Goal: Task Accomplishment & Management: Use online tool/utility

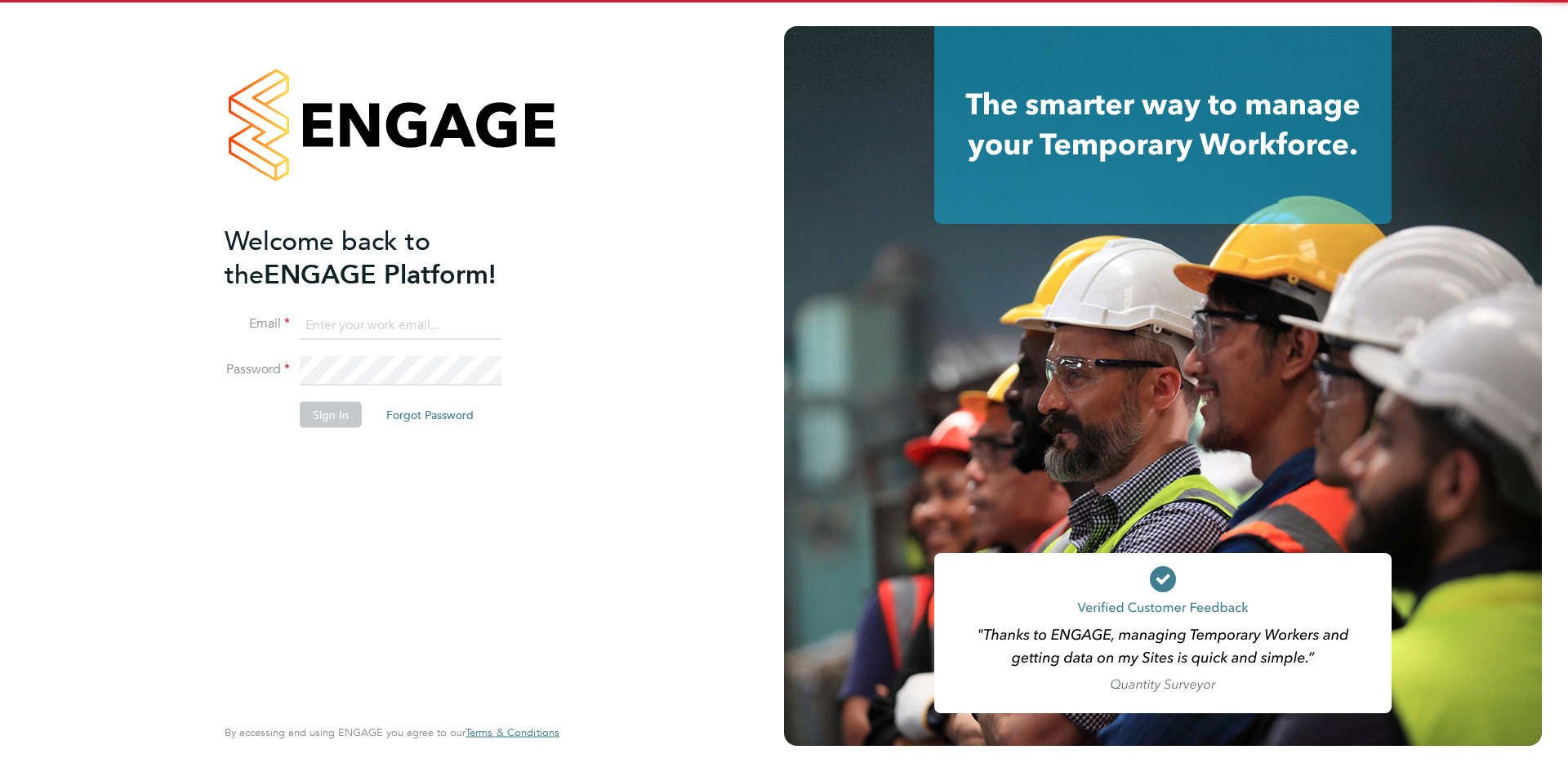
click at [418, 327] on input at bounding box center [400, 325] width 202 height 30
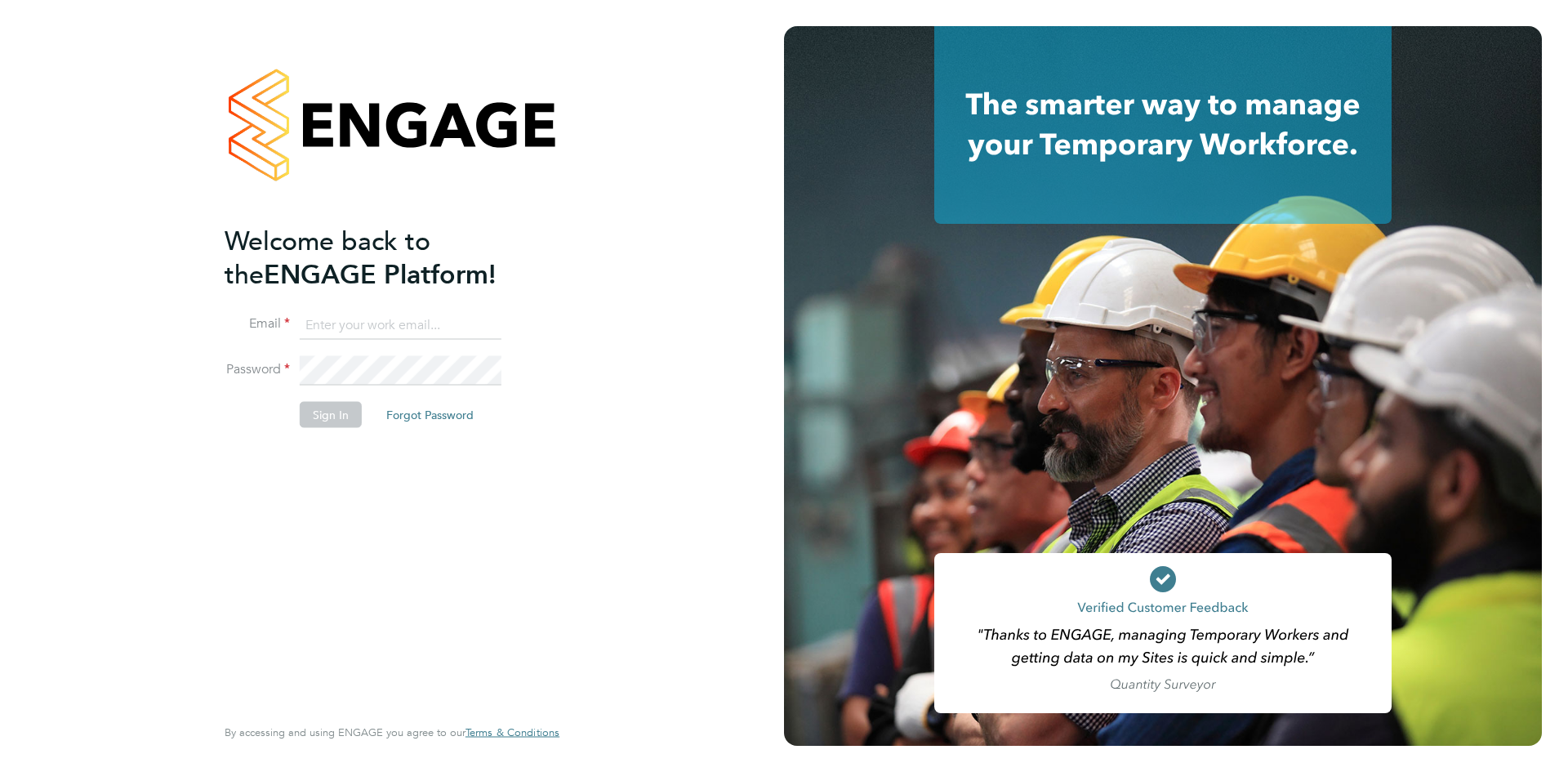
type input "[EMAIL_ADDRESS][DOMAIN_NAME]"
click at [343, 415] on button "Sign In" at bounding box center [330, 414] width 62 height 26
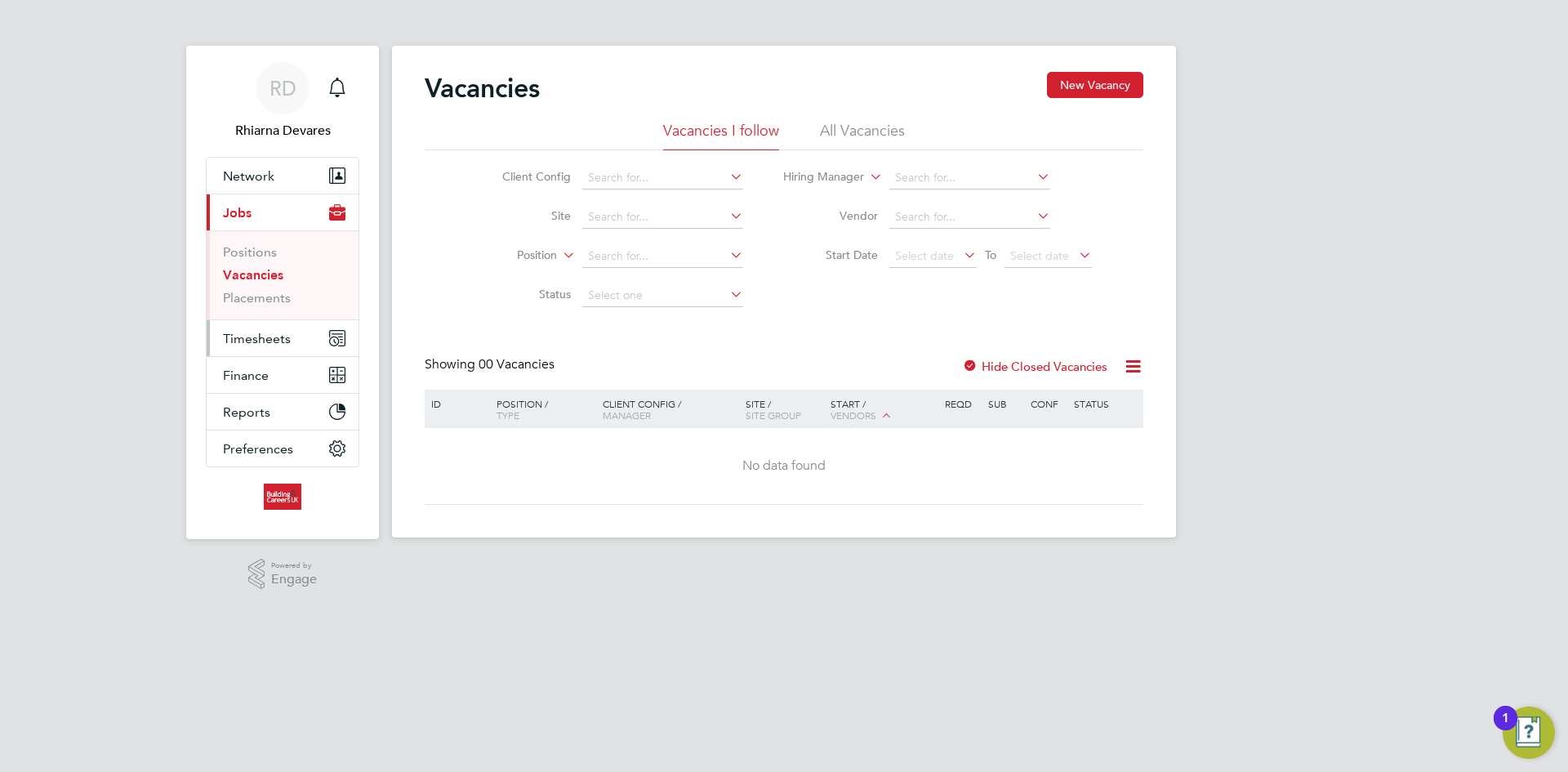
click at [269, 341] on span "Timesheets" at bounding box center [257, 338] width 68 height 15
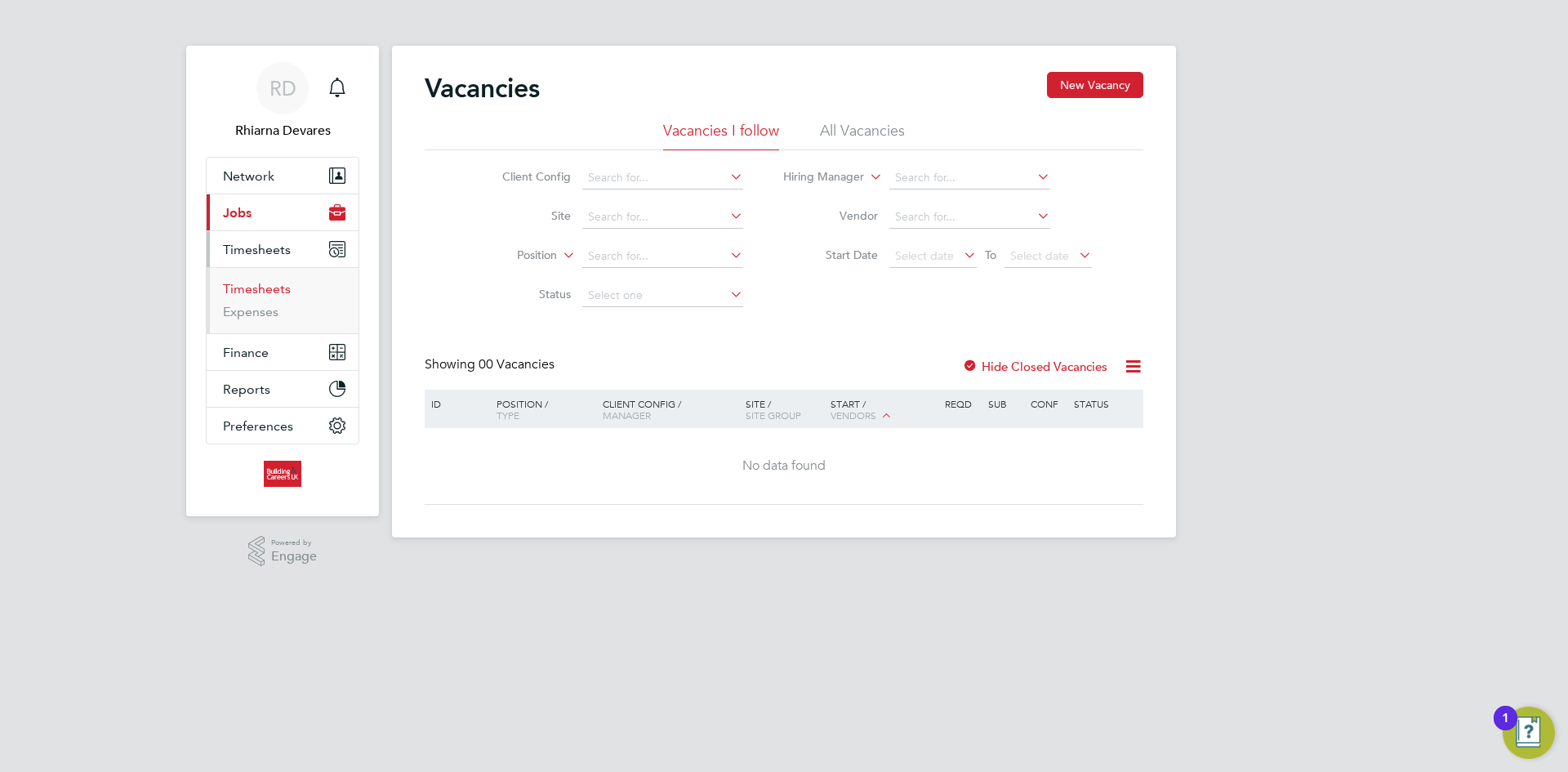
click at [261, 291] on link "Timesheets" at bounding box center [257, 289] width 68 height 15
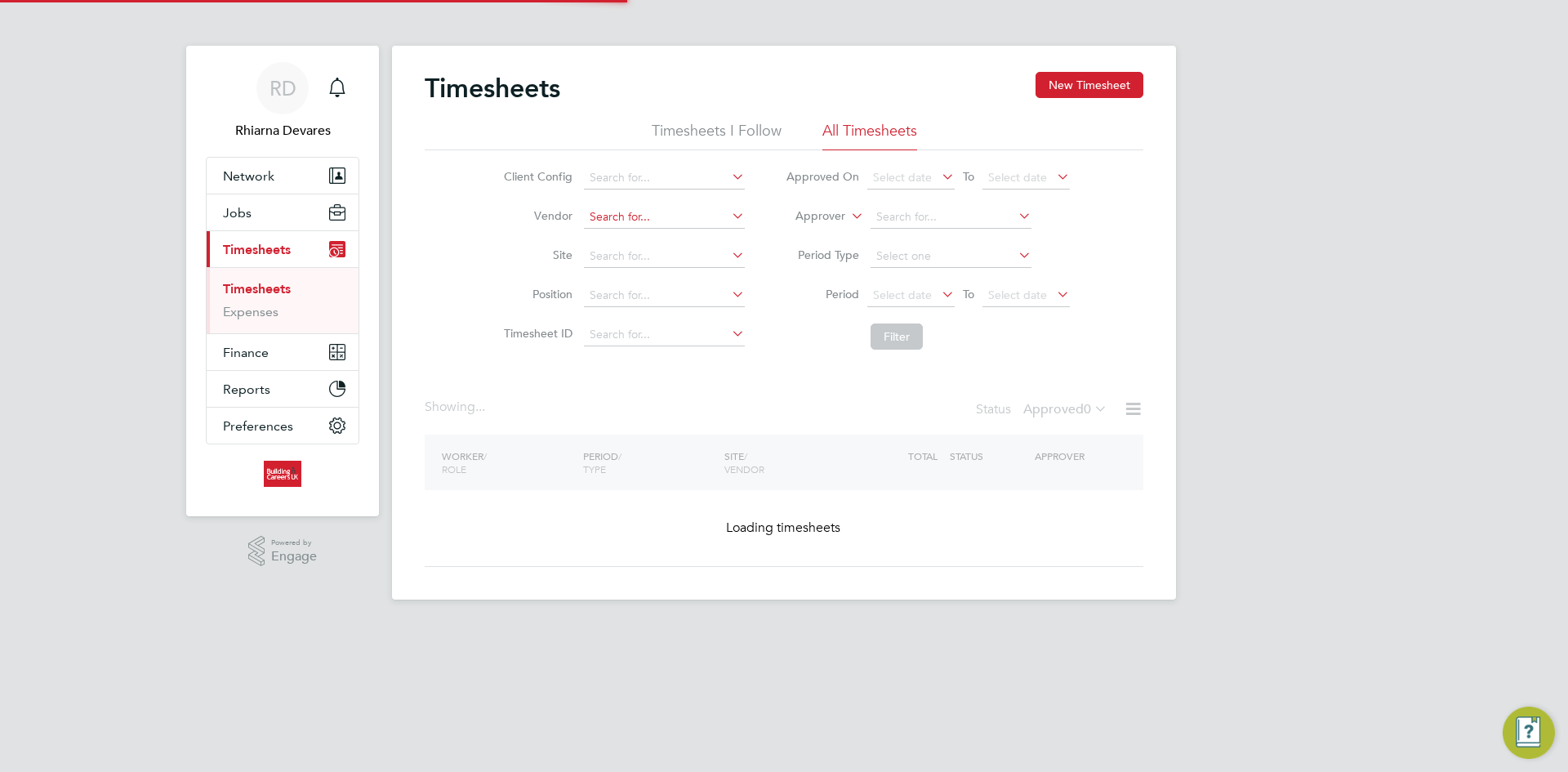
click at [622, 210] on input at bounding box center [664, 217] width 161 height 23
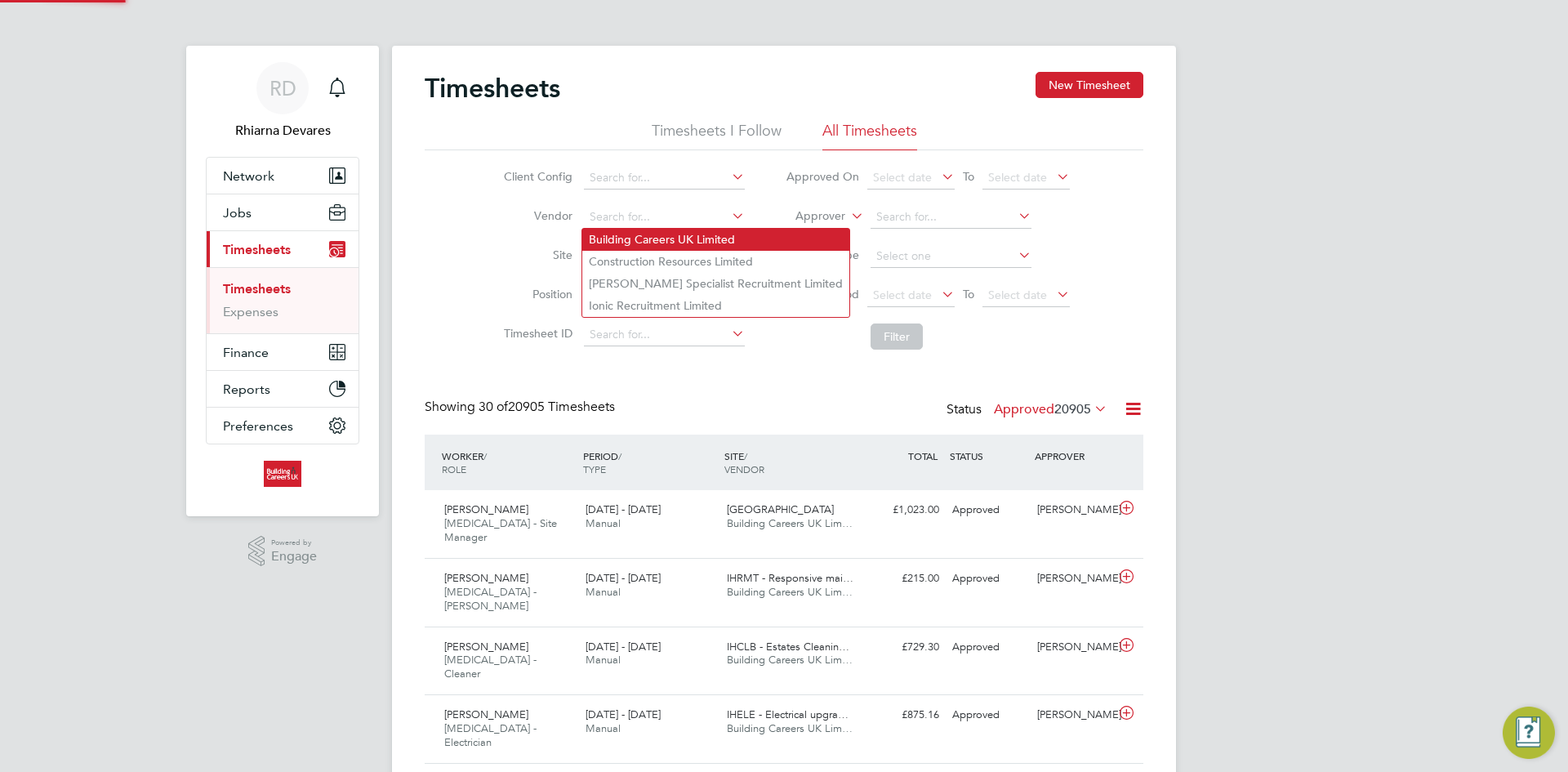
click at [621, 232] on li "Building Careers UK Limited" at bounding box center [716, 240] width 267 height 22
type input "Building Careers UK Limited"
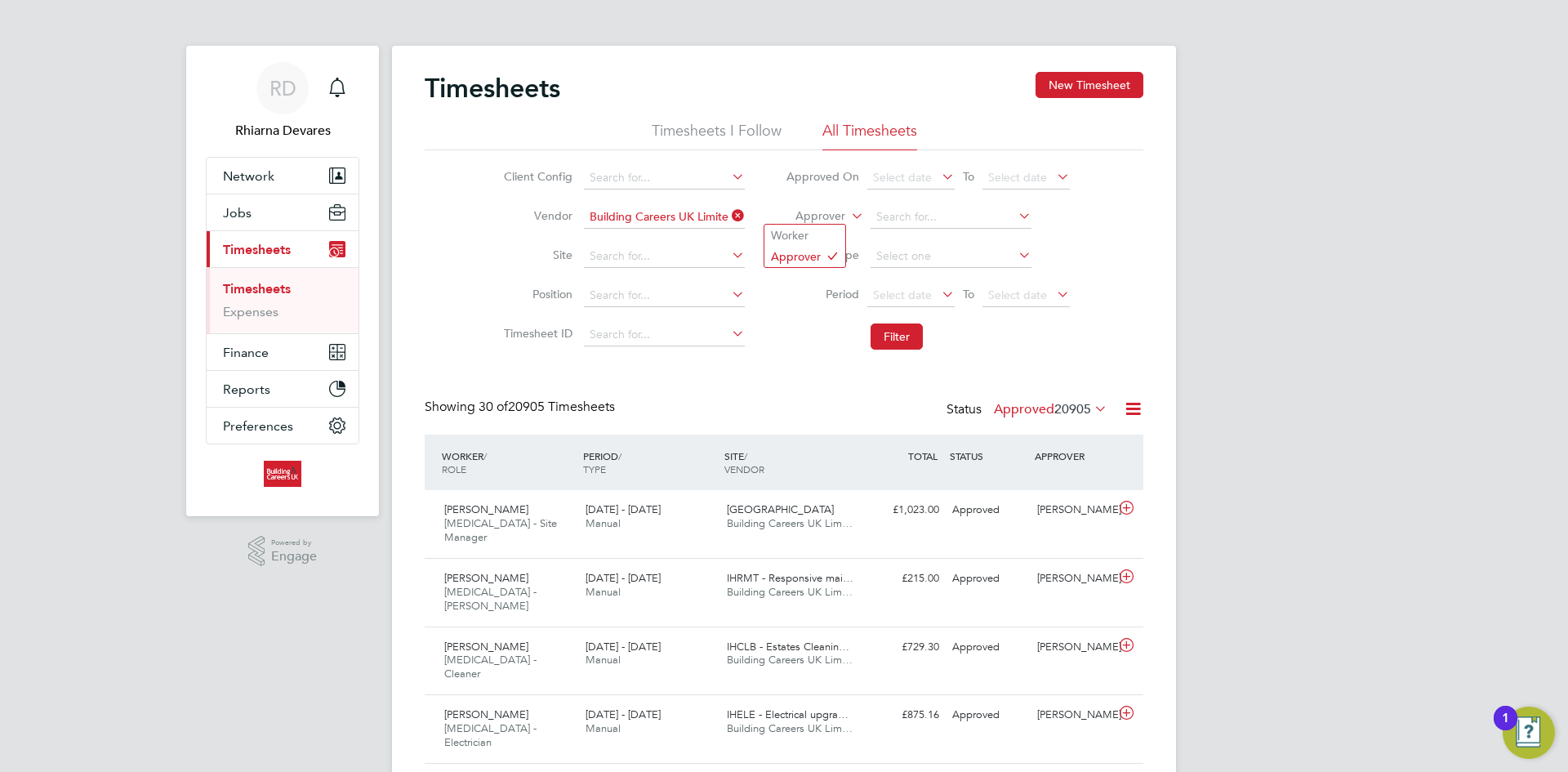
click at [807, 221] on label "Approver" at bounding box center [808, 216] width 73 height 16
click at [814, 242] on li "Worker" at bounding box center [805, 235] width 81 height 21
click at [899, 285] on span "Select date" at bounding box center [911, 297] width 88 height 22
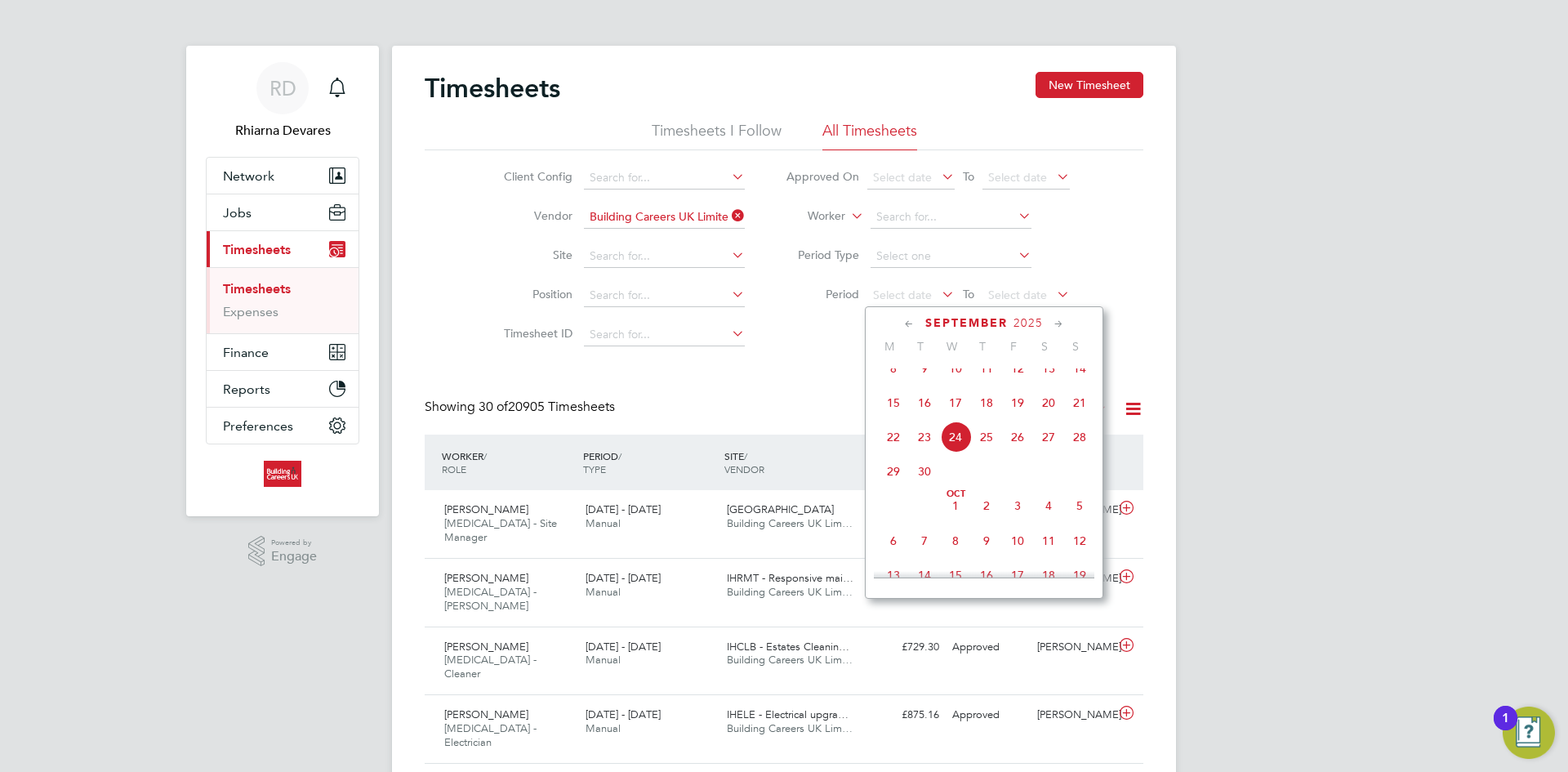
click at [905, 406] on span "15" at bounding box center [893, 403] width 31 height 31
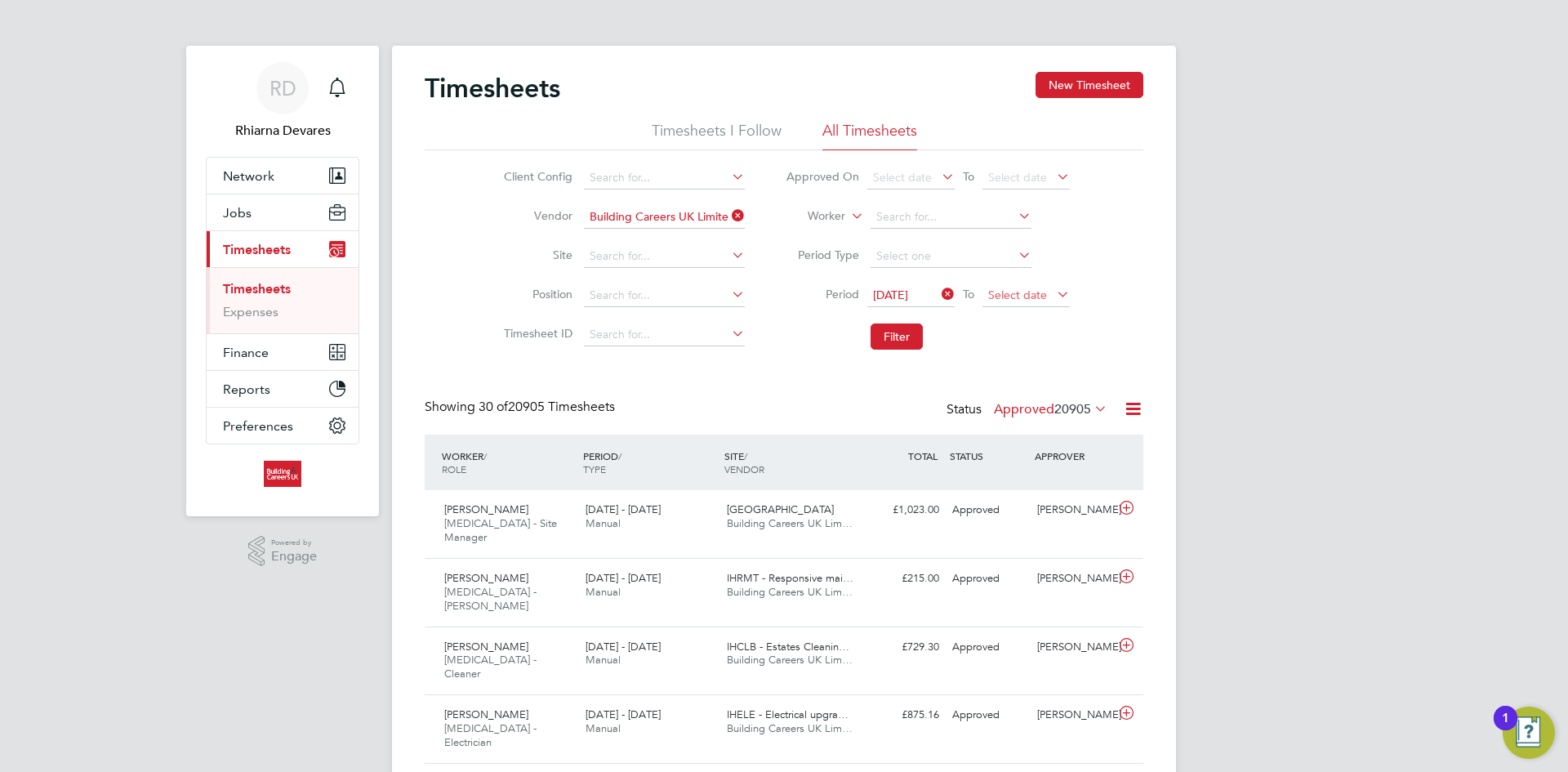
click at [1034, 294] on span "Select date" at bounding box center [1017, 295] width 59 height 14
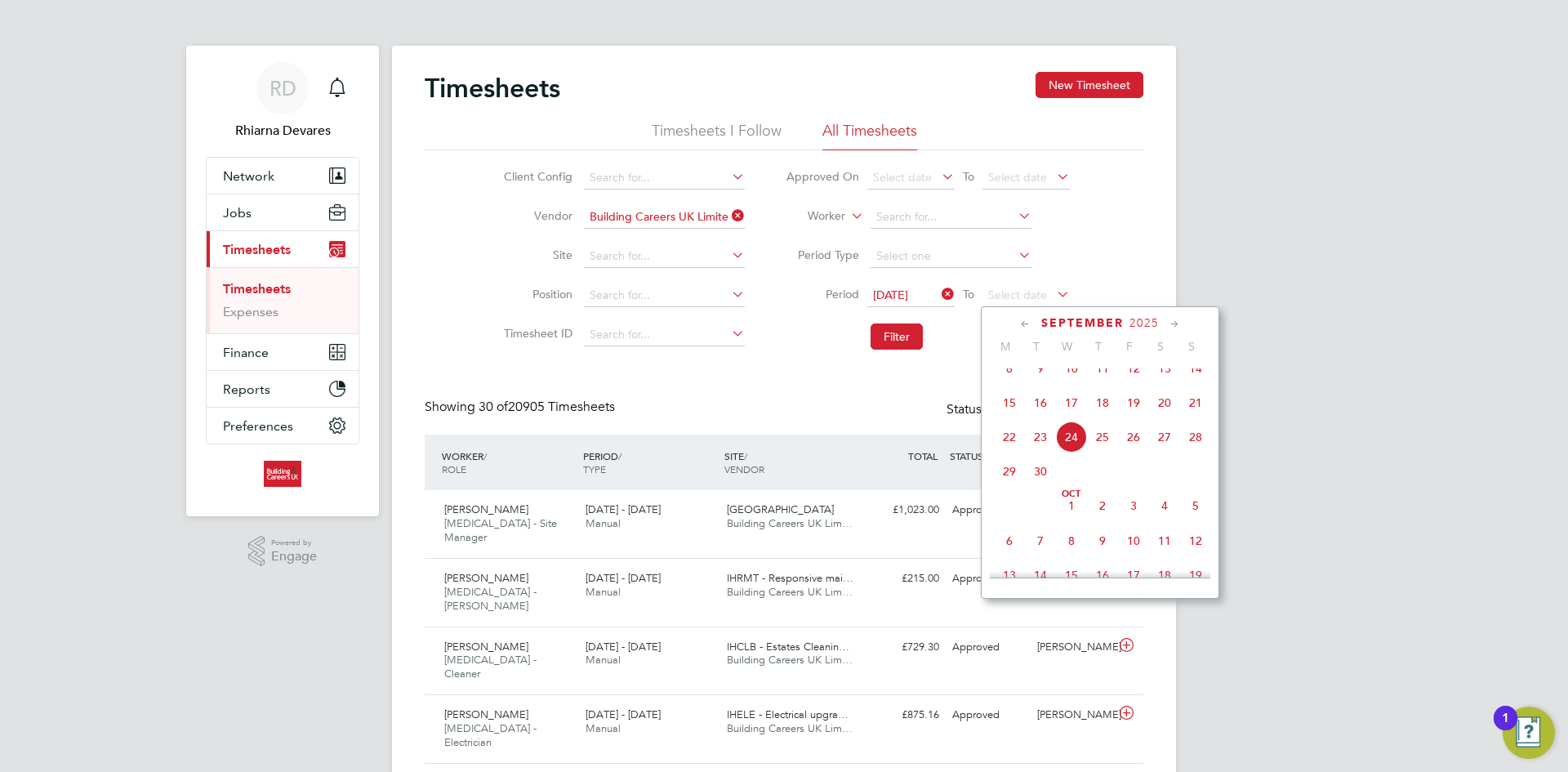
click at [1192, 411] on span "21" at bounding box center [1196, 403] width 31 height 31
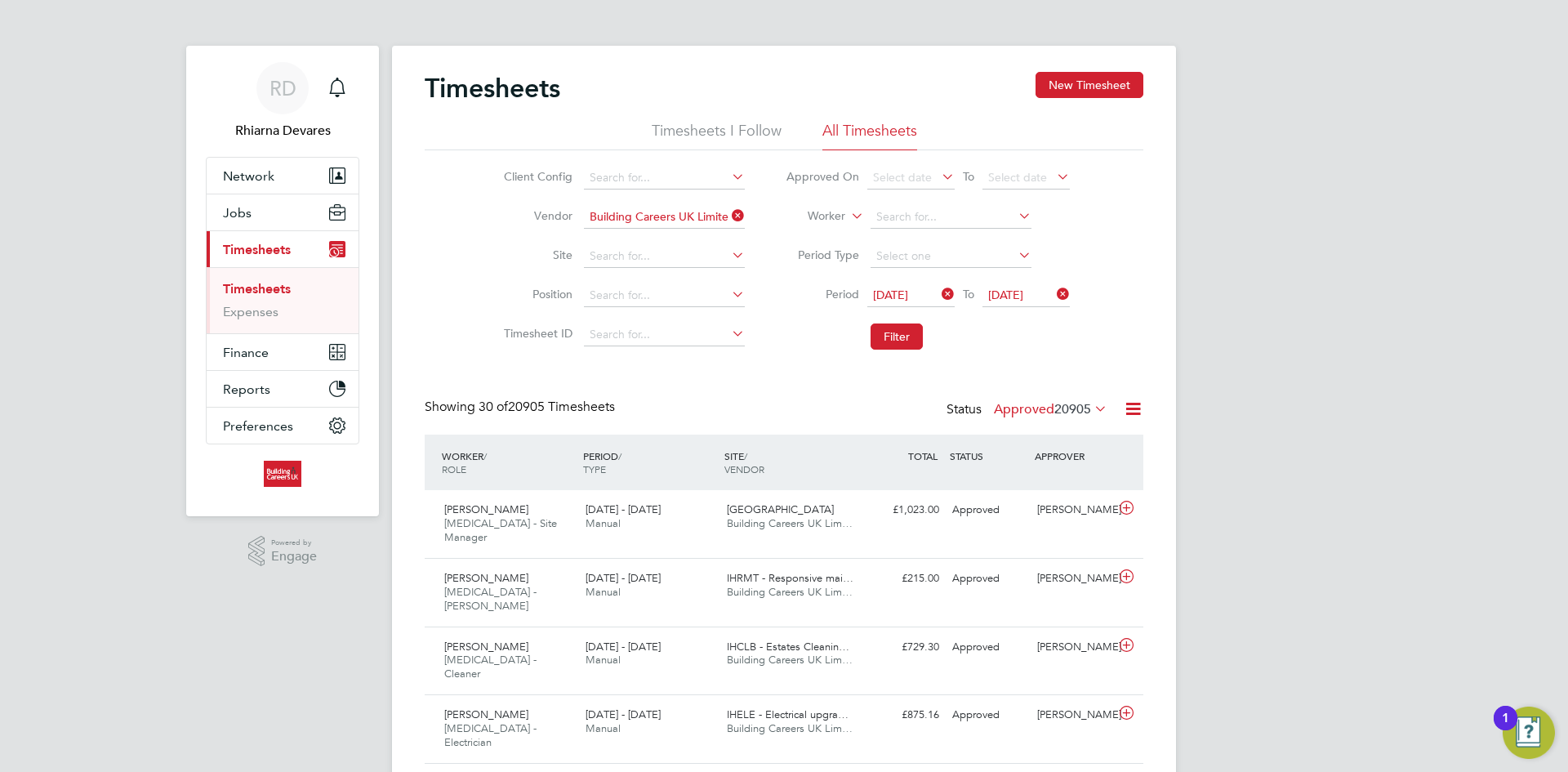
click at [866, 343] on li "Filter" at bounding box center [928, 337] width 325 height 43
click at [910, 331] on button "Filter" at bounding box center [896, 337] width 52 height 26
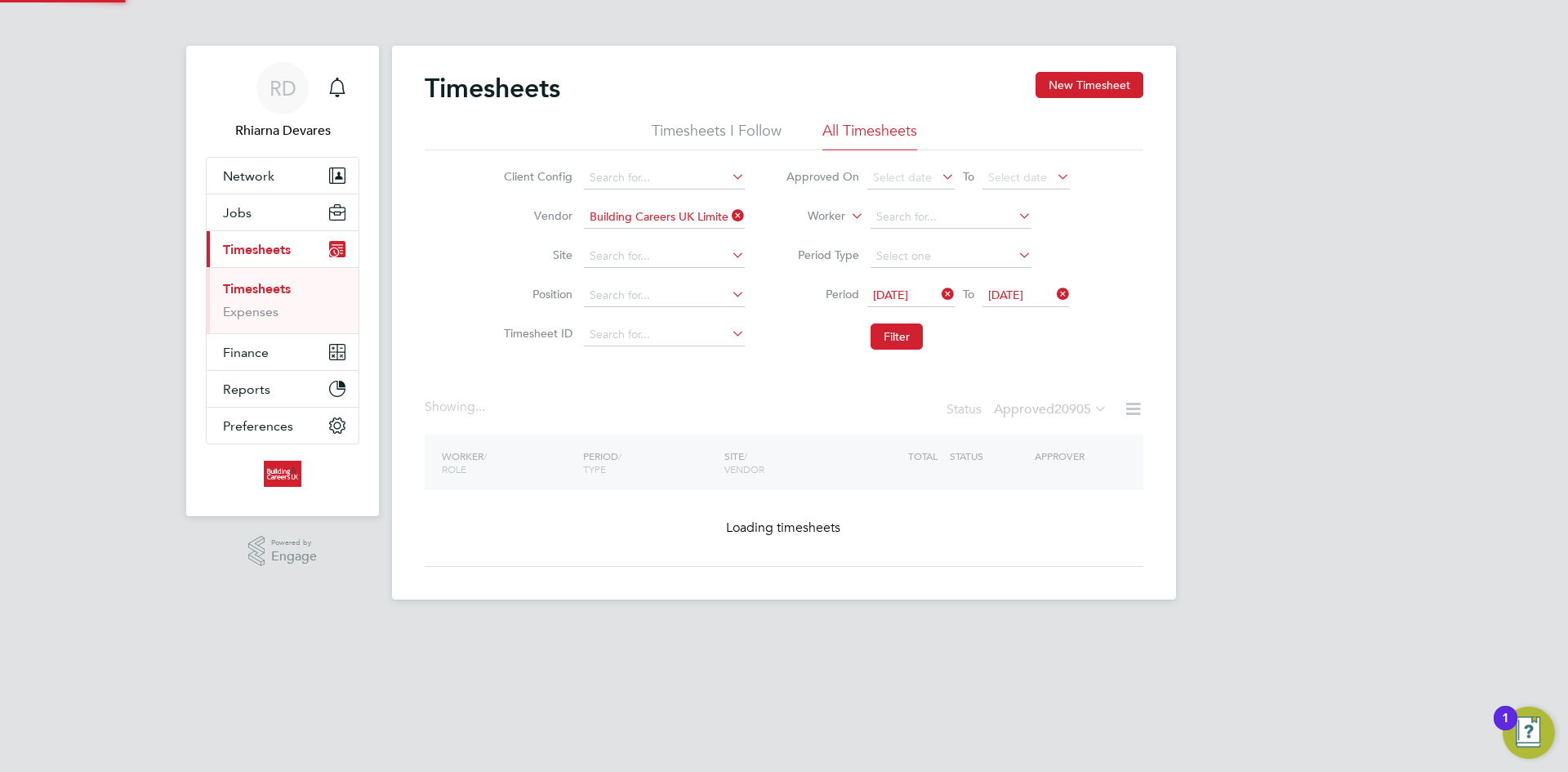
click at [1083, 412] on span "20905" at bounding box center [1072, 409] width 37 height 16
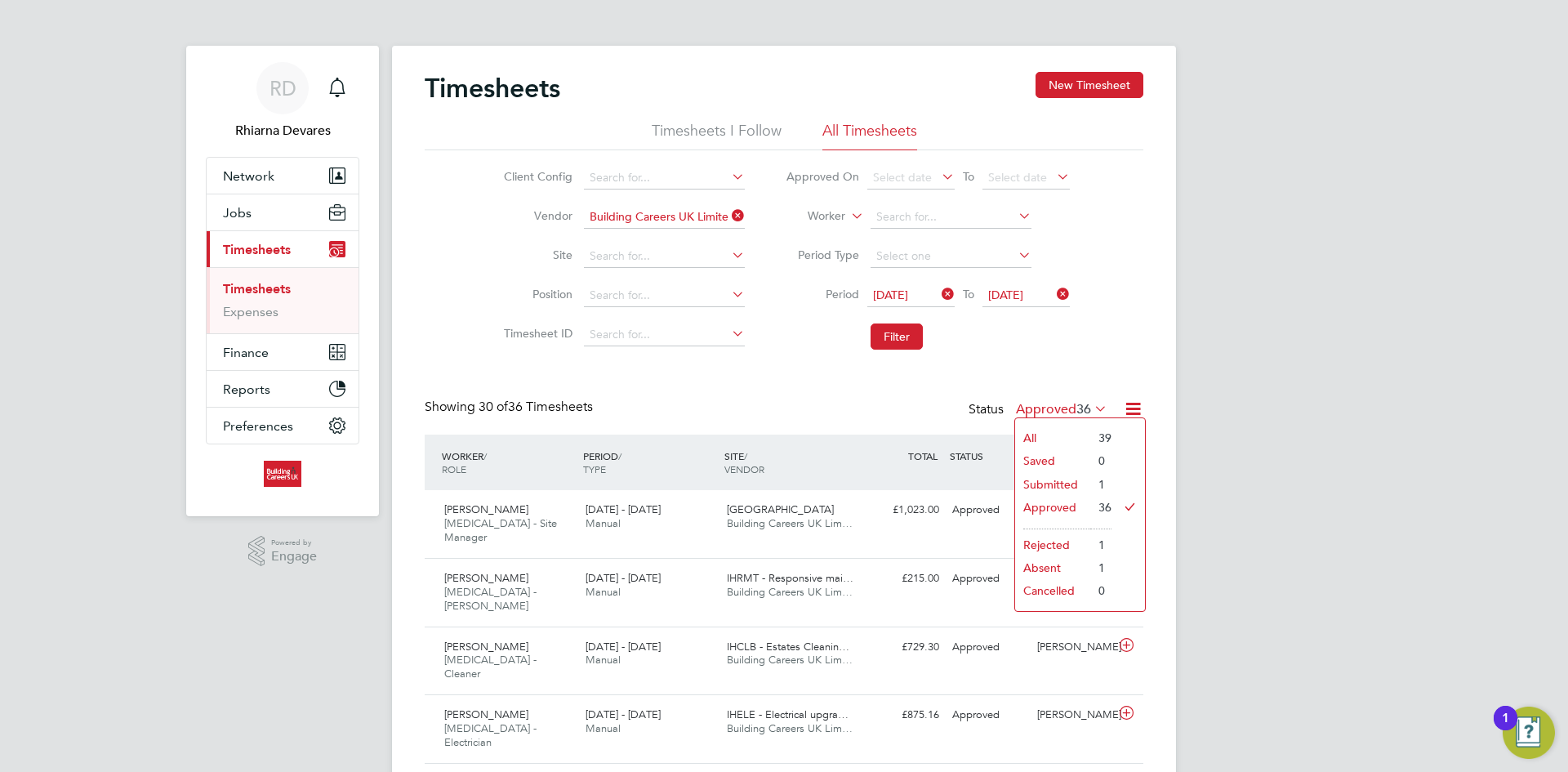
drag, startPoint x: 1090, startPoint y: 470, endPoint x: 1088, endPoint y: 478, distance: 8.2
click at [1090, 471] on li "0" at bounding box center [1100, 460] width 21 height 23
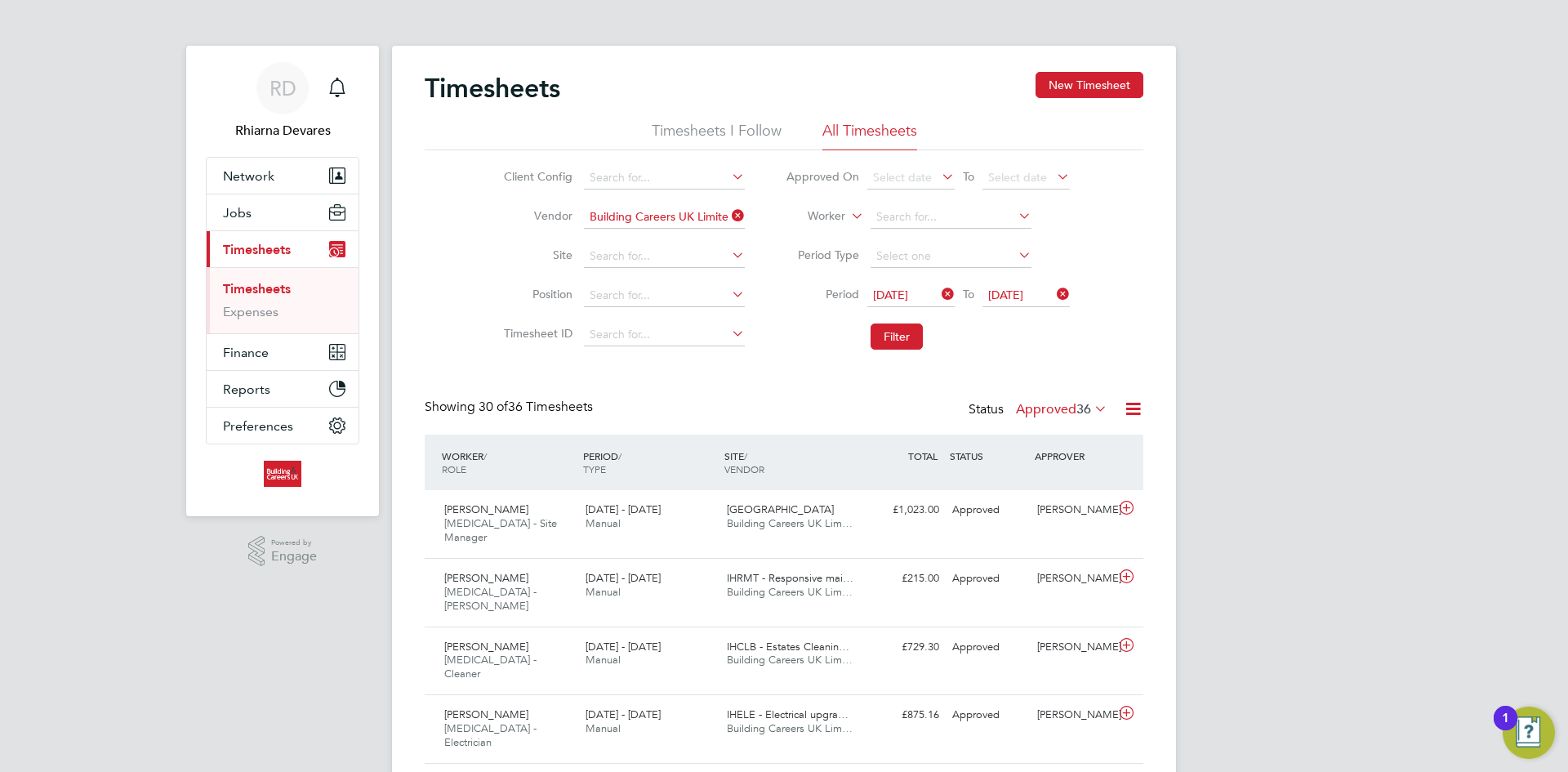
click at [1077, 406] on span "36" at bounding box center [1083, 409] width 14 height 16
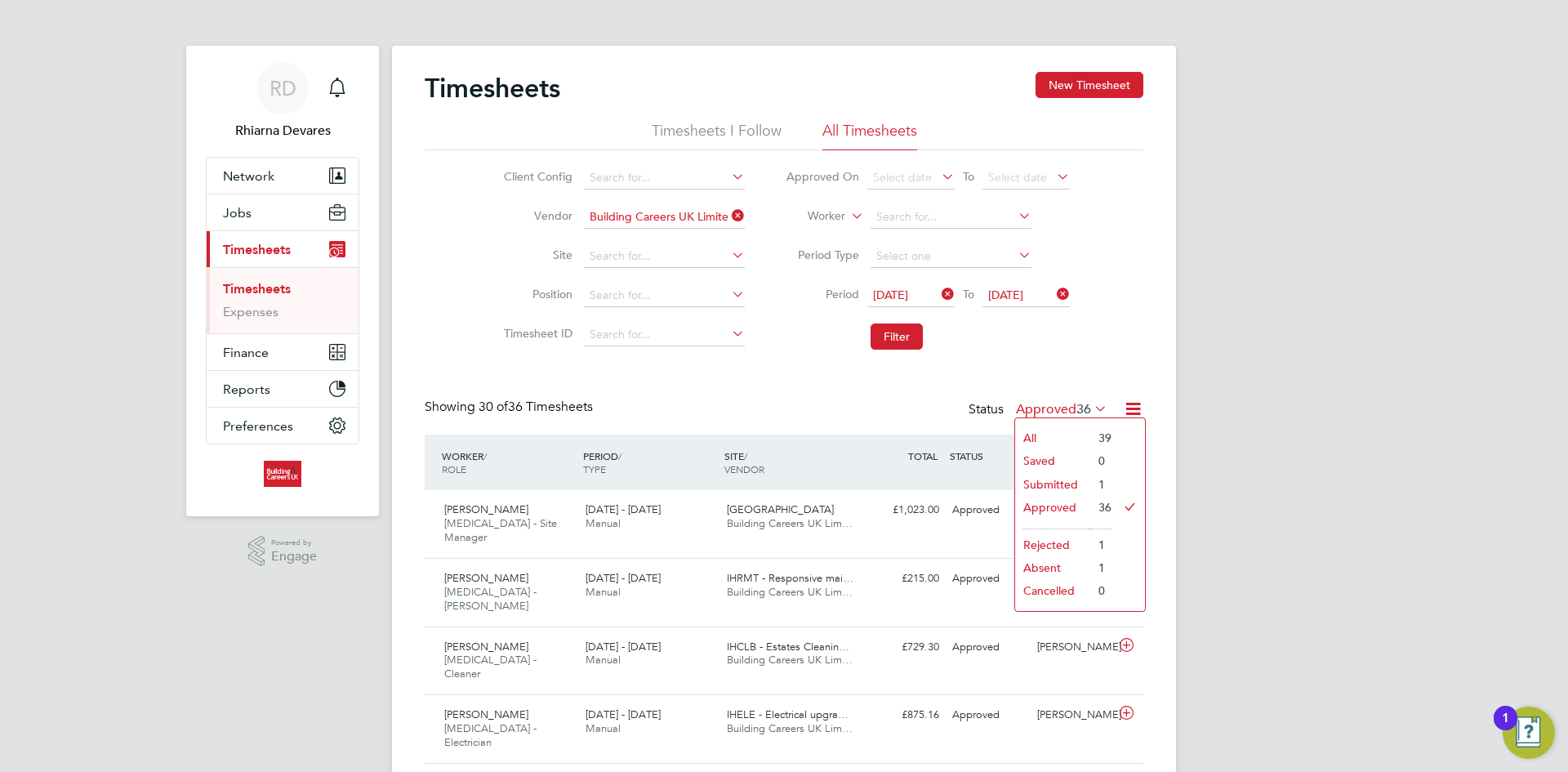
click at [1086, 480] on li "Submitted" at bounding box center [1053, 484] width 75 height 23
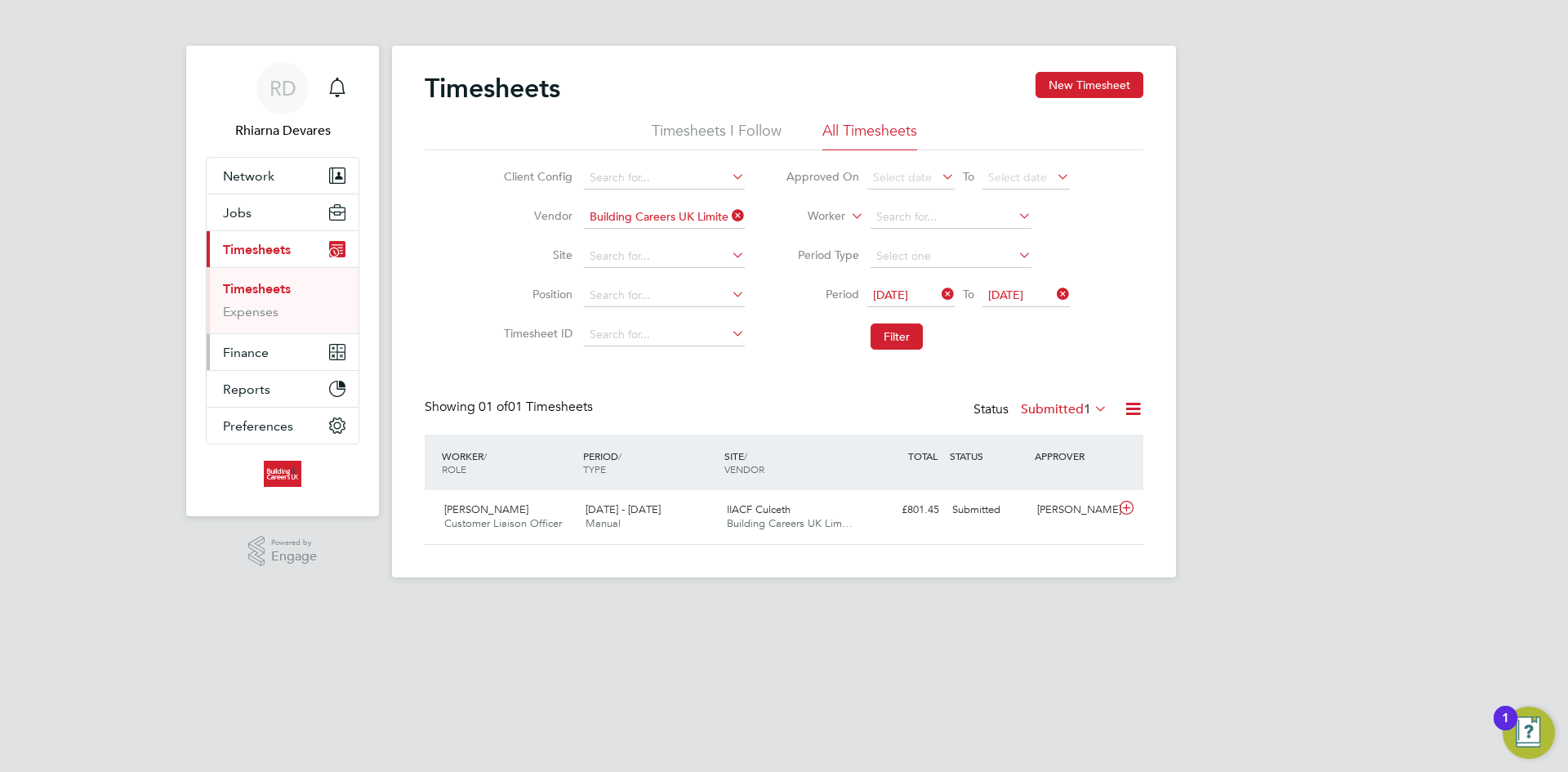
click at [261, 354] on span "Finance" at bounding box center [246, 353] width 46 height 15
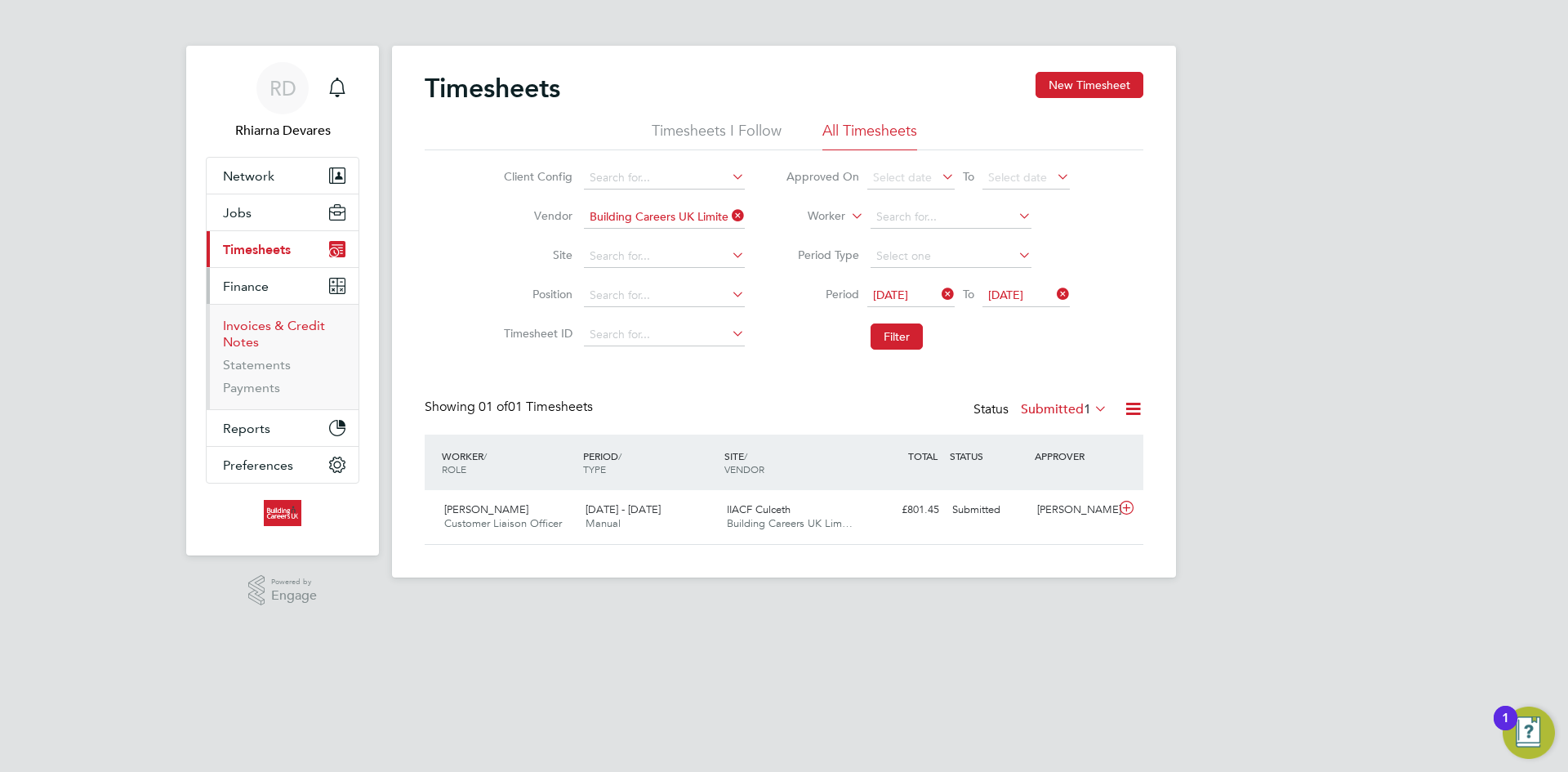
click at [263, 328] on link "Invoices & Credit Notes" at bounding box center [274, 333] width 102 height 32
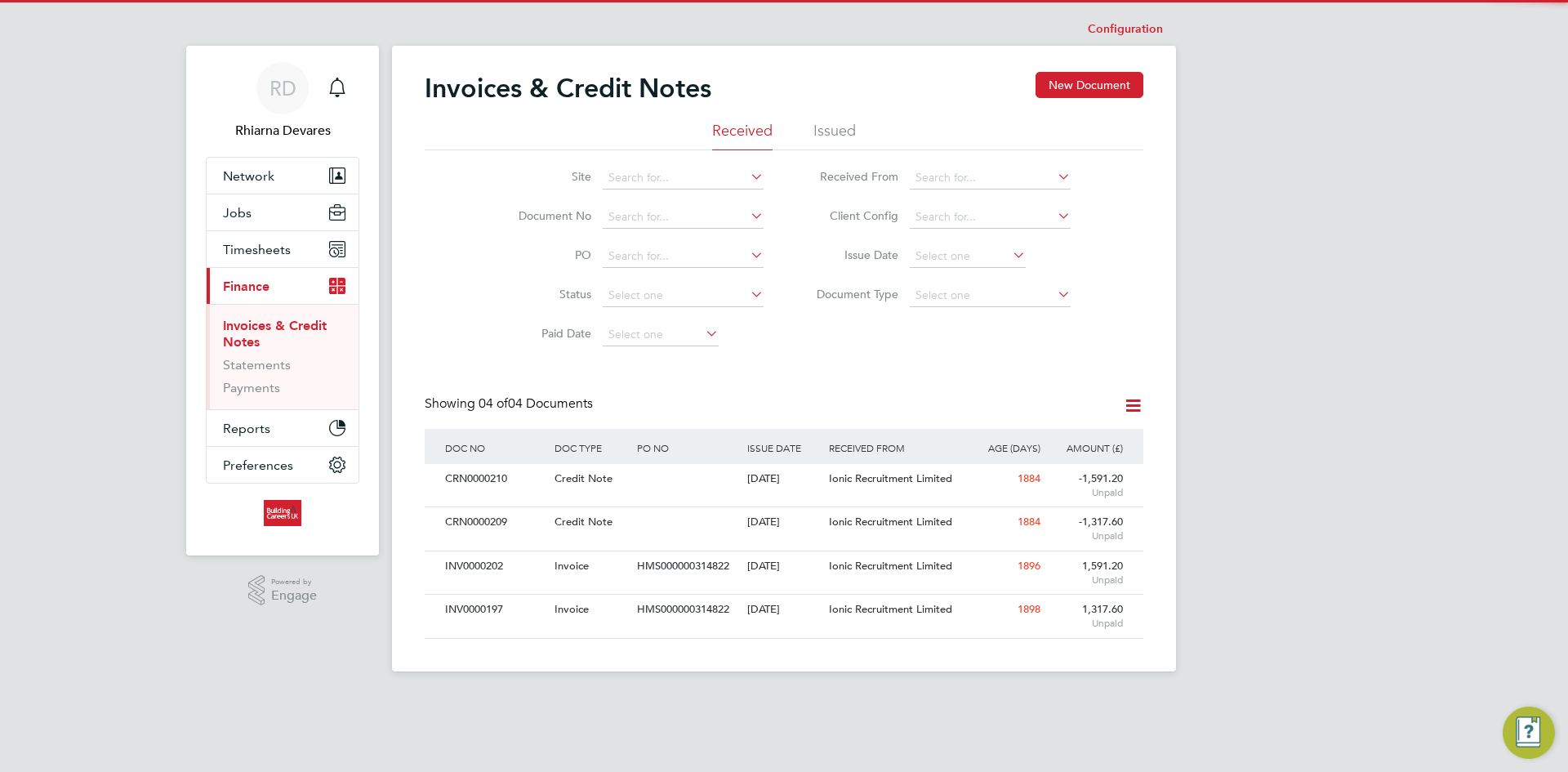
click at [827, 133] on li "Issued" at bounding box center [835, 135] width 43 height 30
